Goal: Task Accomplishment & Management: Manage account settings

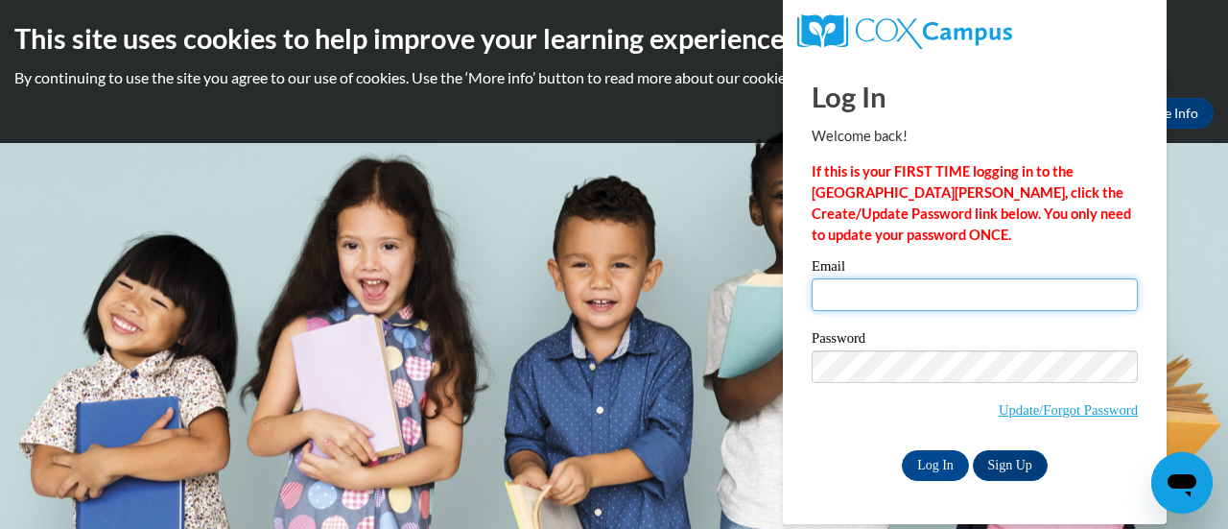
click at [919, 299] on input "Email" at bounding box center [975, 294] width 326 height 33
type input "[PERSON_NAME][EMAIL_ADDRESS][PERSON_NAME][DOMAIN_NAME]"
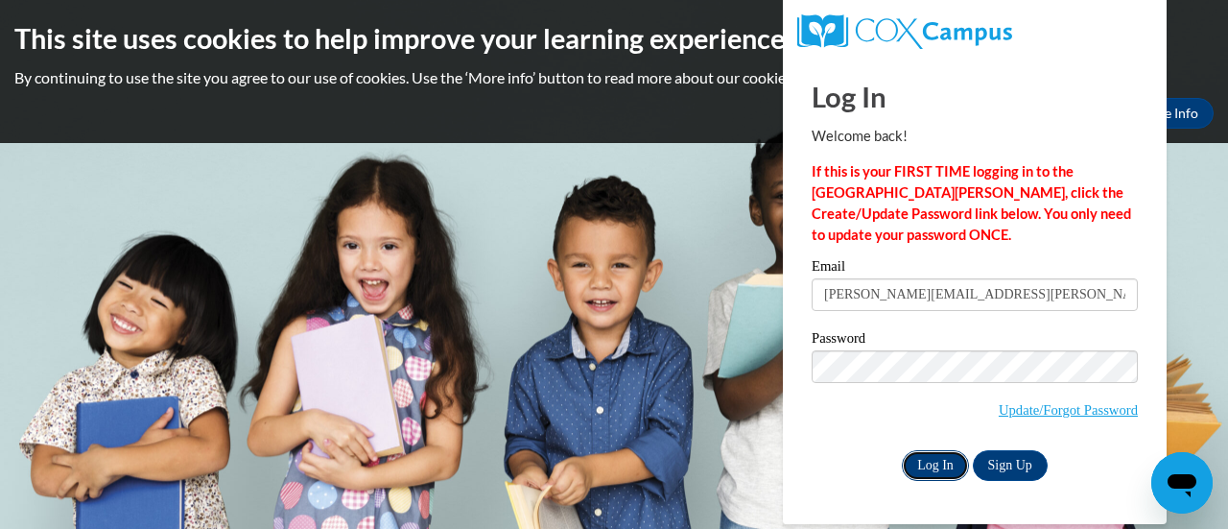
click at [934, 467] on input "Log In" at bounding box center [935, 465] width 67 height 31
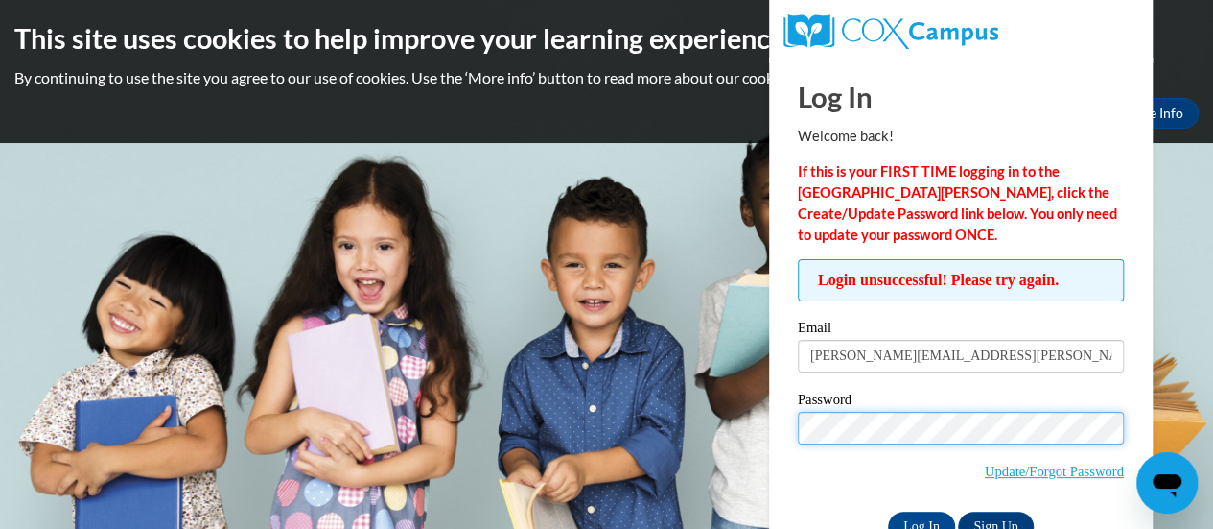
click at [888, 511] on input "Log In" at bounding box center [921, 526] width 67 height 31
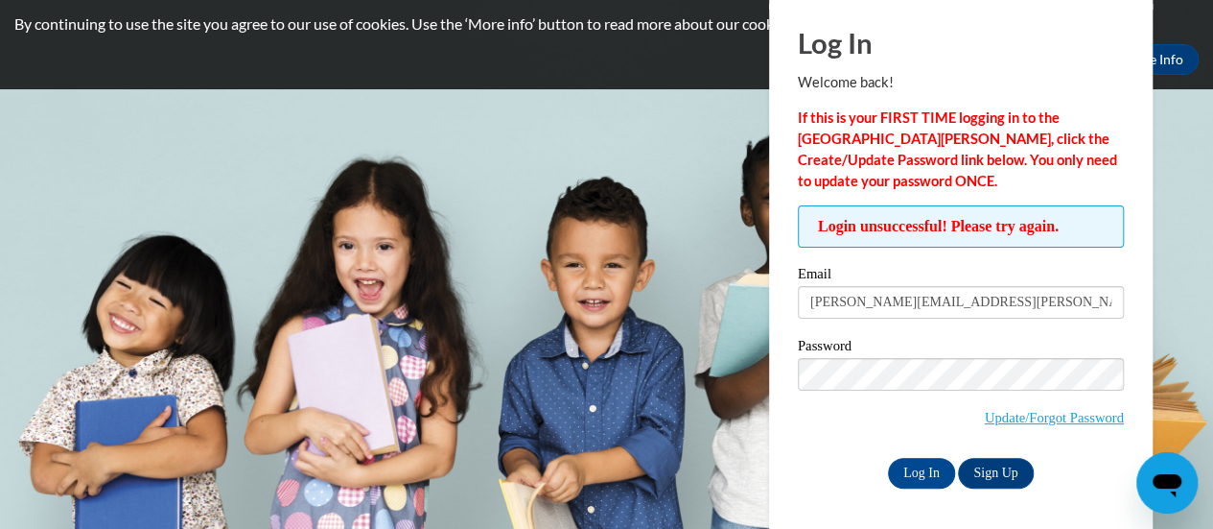
click at [960, 233] on span "Login unsuccessful! Please try again." at bounding box center [961, 226] width 326 height 42
click at [988, 471] on link "Sign Up" at bounding box center [995, 473] width 75 height 31
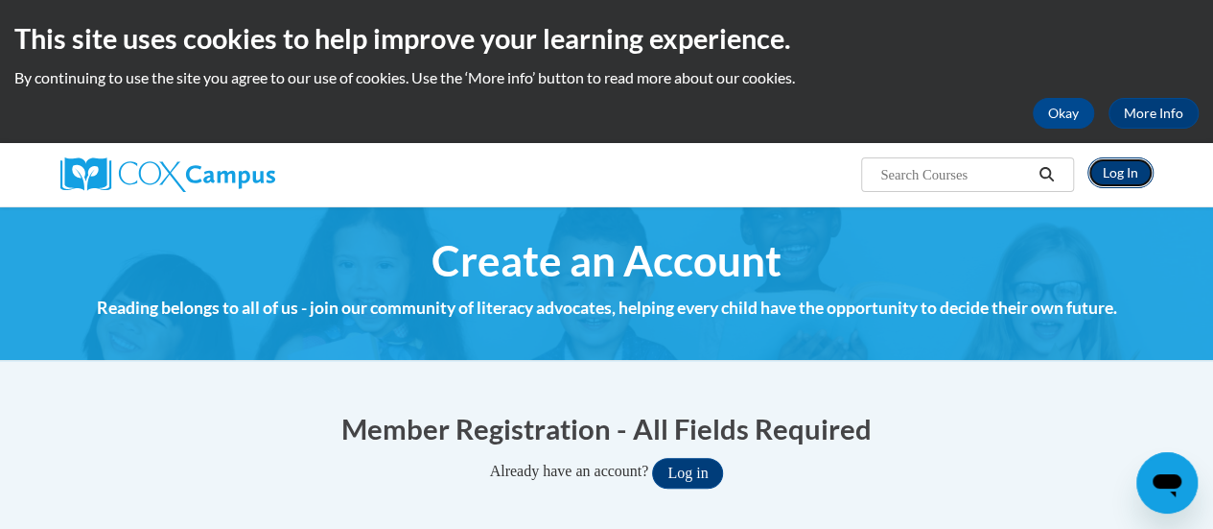
click at [1120, 166] on link "Log In" at bounding box center [1121, 172] width 66 height 31
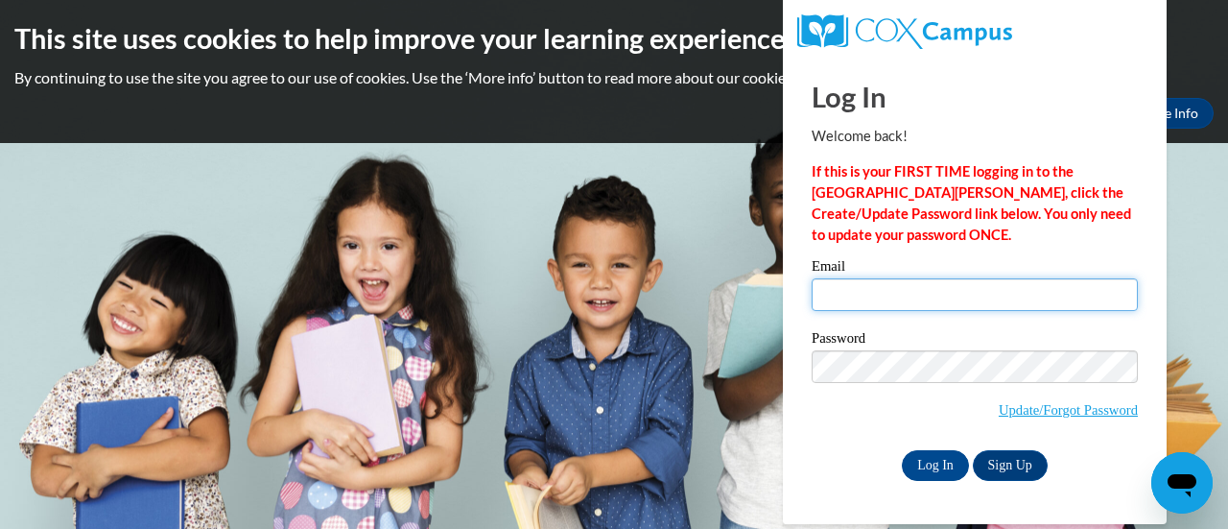
click at [887, 296] on input "Email" at bounding box center [975, 294] width 326 height 33
type input "[PERSON_NAME][EMAIL_ADDRESS][PERSON_NAME][DOMAIN_NAME]"
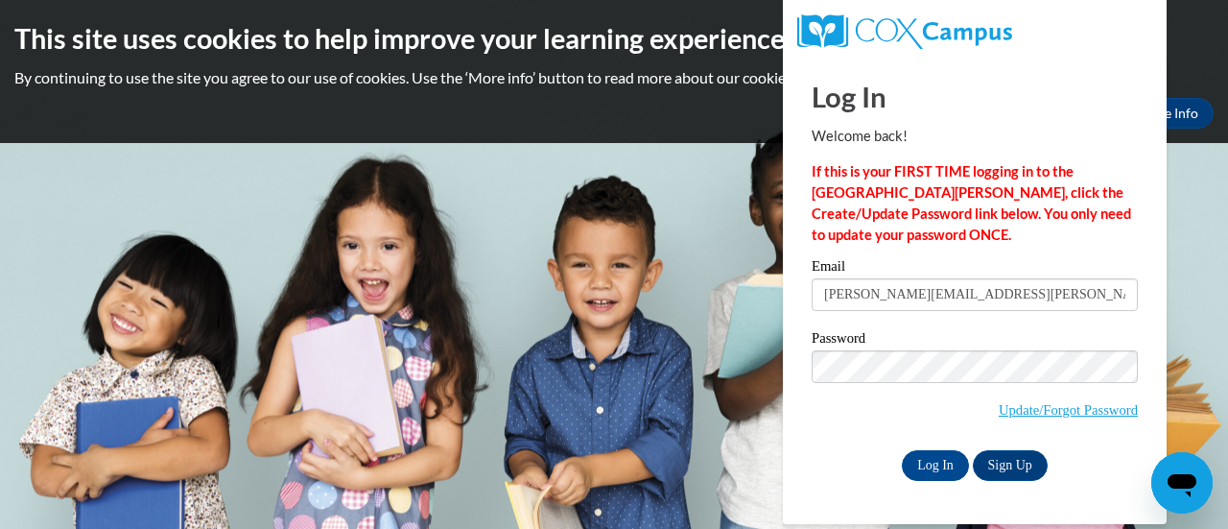
click at [902, 450] on input "Log In" at bounding box center [935, 465] width 67 height 31
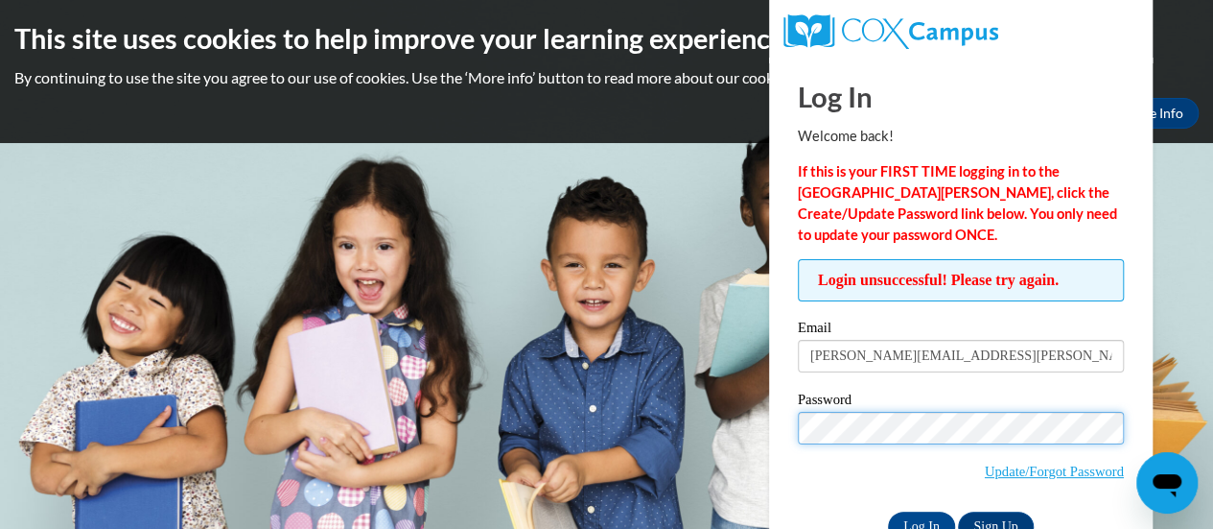
click at [888, 511] on input "Log In" at bounding box center [921, 526] width 67 height 31
